Goal: Use online tool/utility: Utilize a website feature to perform a specific function

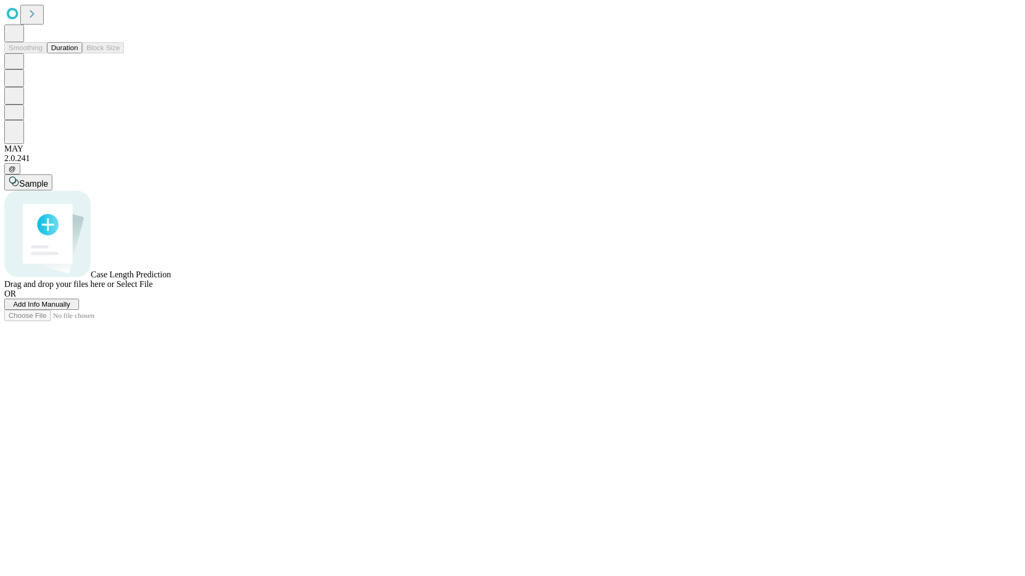
click at [78, 53] on button "Duration" at bounding box center [64, 47] width 35 height 11
click at [70, 308] on span "Add Info Manually" at bounding box center [41, 304] width 57 height 8
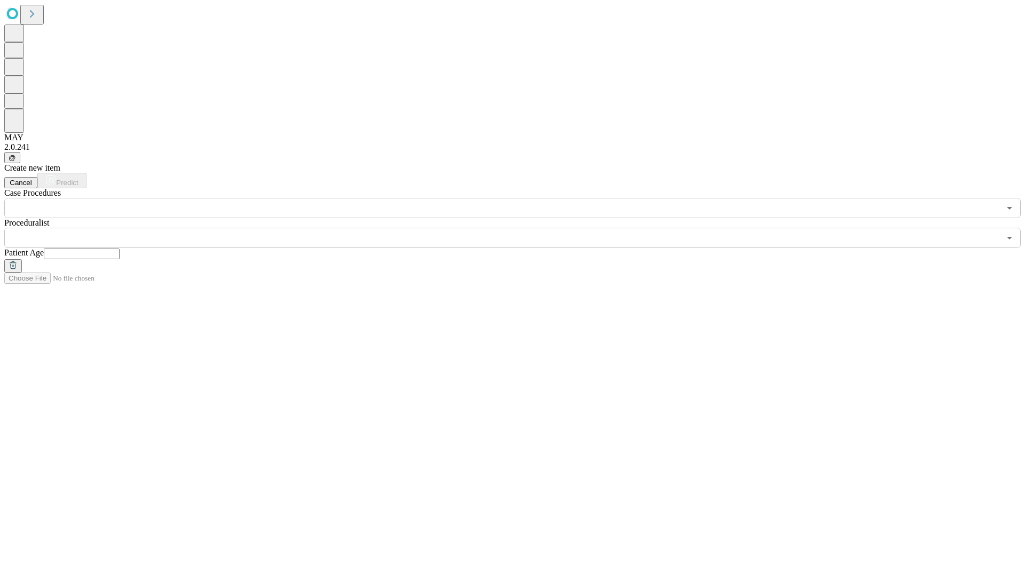
click at [120, 249] on input "text" at bounding box center [82, 254] width 76 height 11
type input "*"
click at [520, 228] on input "text" at bounding box center [501, 238] width 995 height 20
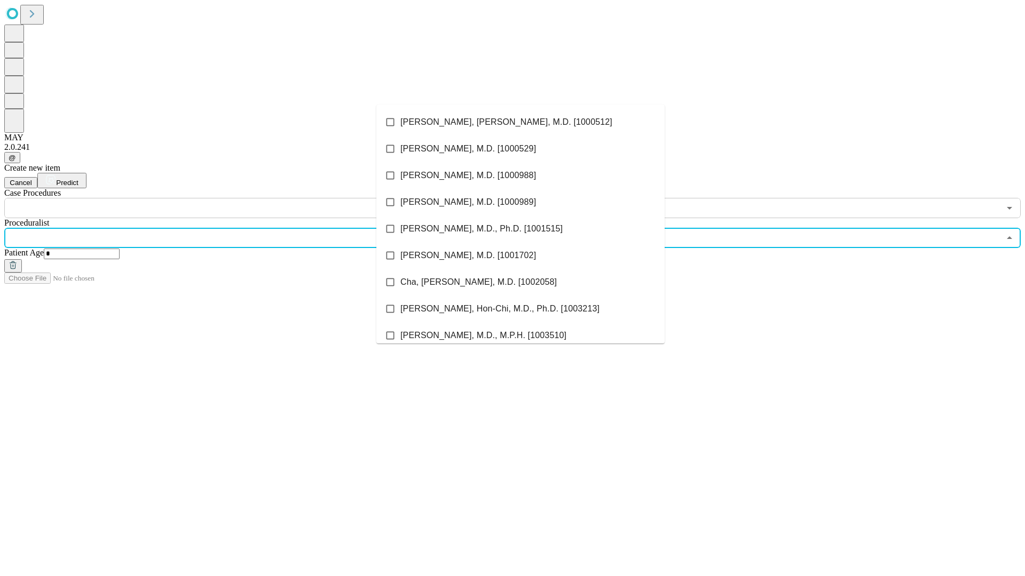
click at [520, 122] on li "[PERSON_NAME], [PERSON_NAME], M.D. [1000512]" at bounding box center [520, 122] width 288 height 27
click at [224, 198] on input "text" at bounding box center [501, 208] width 995 height 20
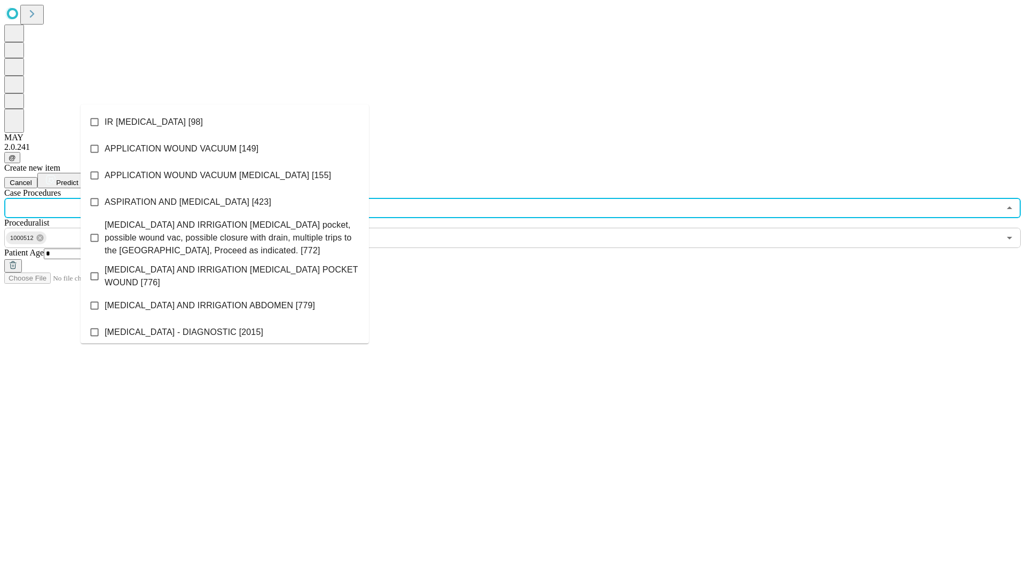
click at [225, 122] on li "IR [MEDICAL_DATA] [98]" at bounding box center [225, 122] width 288 height 27
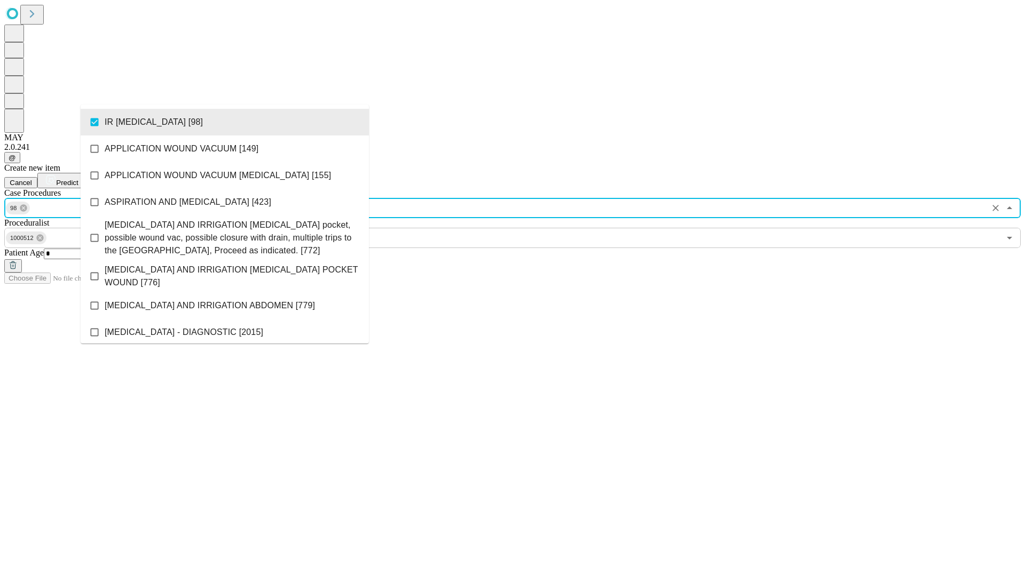
click at [78, 179] on span "Predict" at bounding box center [67, 183] width 22 height 8
